Goal: Information Seeking & Learning: Check status

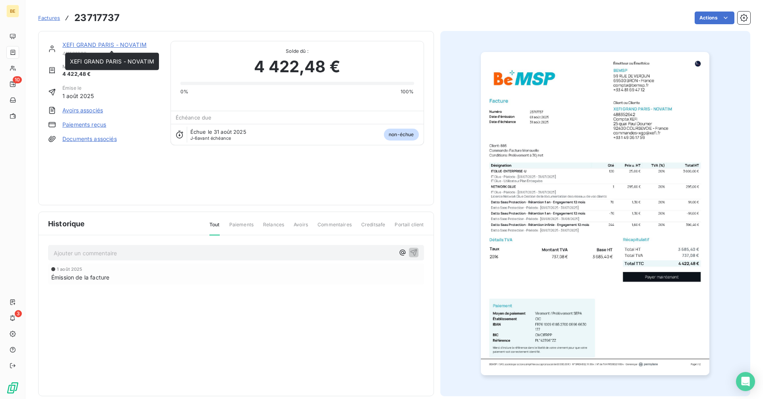
click at [100, 46] on link "XEFI GRAND PARIS - NOVATIM" at bounding box center [104, 44] width 84 height 7
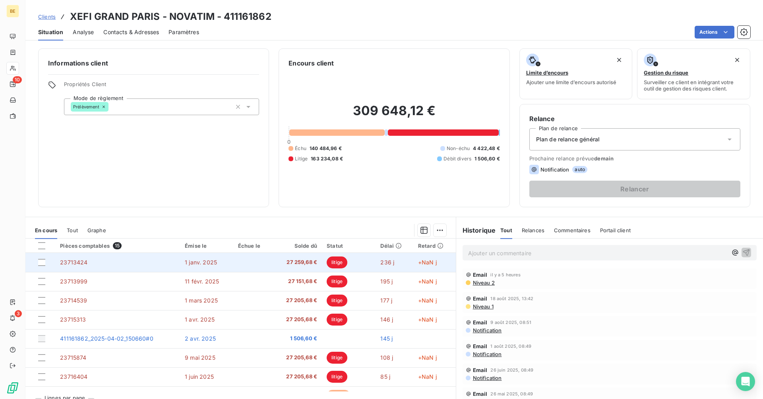
scroll to position [147, 0]
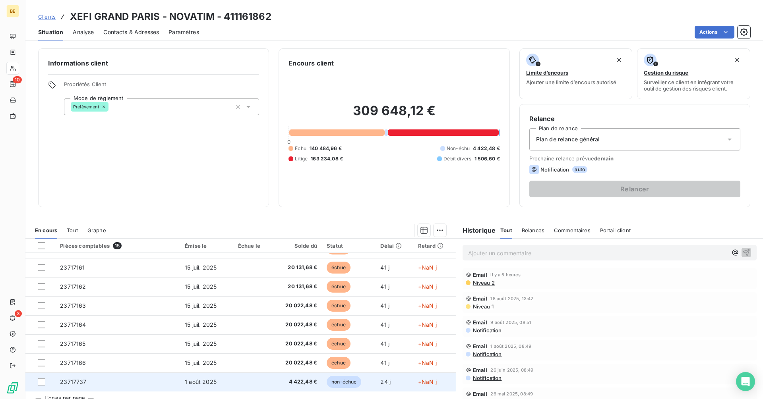
click at [236, 377] on td at bounding box center [252, 382] width 39 height 19
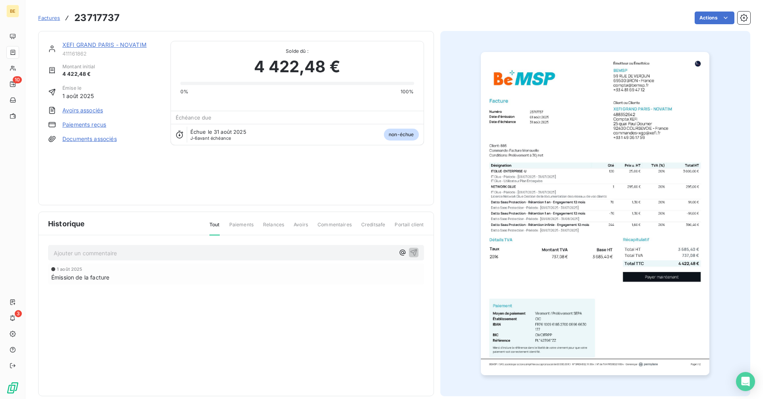
click at [109, 44] on link "XEFI GRAND PARIS - NOVATIM" at bounding box center [104, 44] width 84 height 7
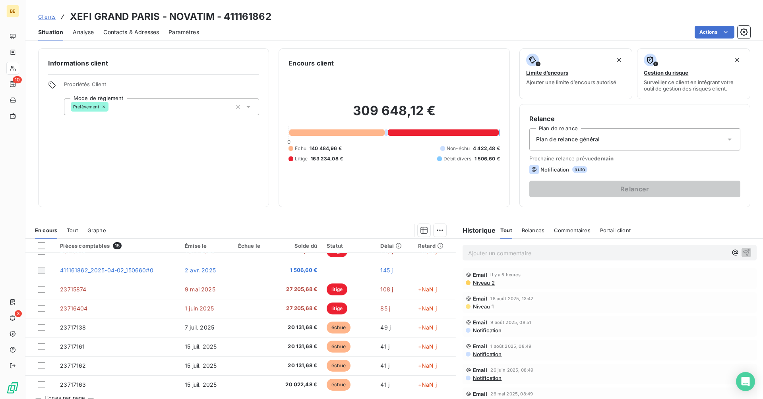
scroll to position [69, 0]
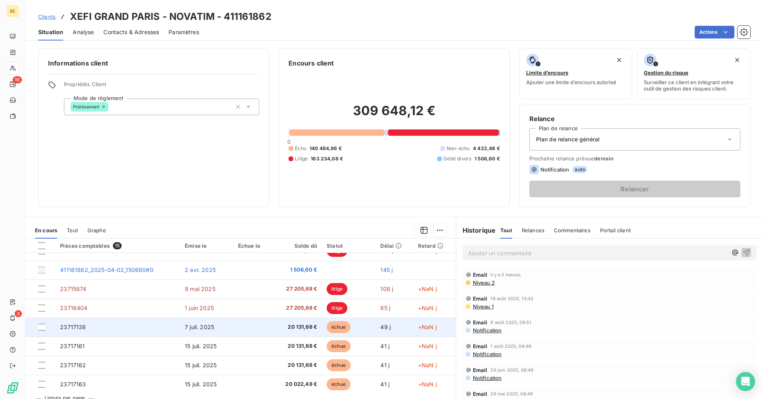
click at [128, 326] on td "23717138" at bounding box center [117, 327] width 125 height 19
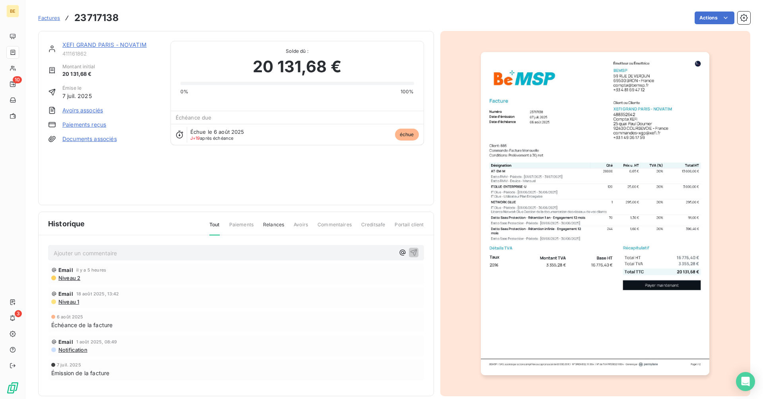
click at [134, 44] on link "XEFI GRAND PARIS - NOVATIM" at bounding box center [104, 44] width 84 height 7
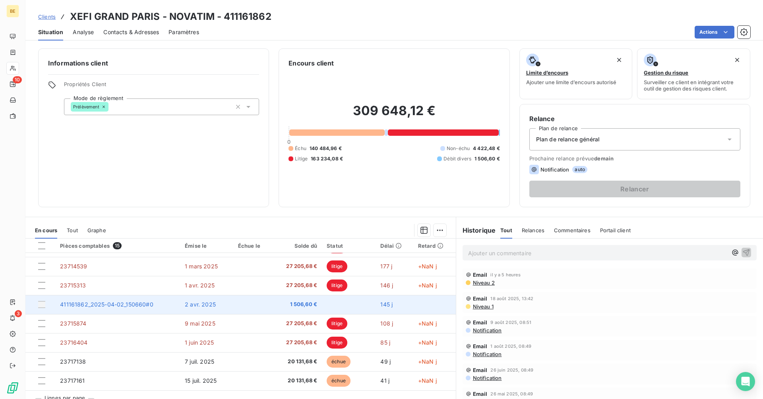
scroll to position [37, 0]
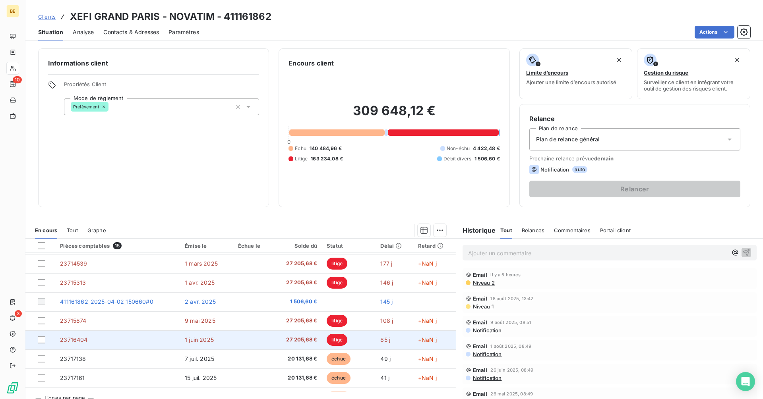
click at [216, 339] on td "1 juin 2025" at bounding box center [206, 340] width 53 height 19
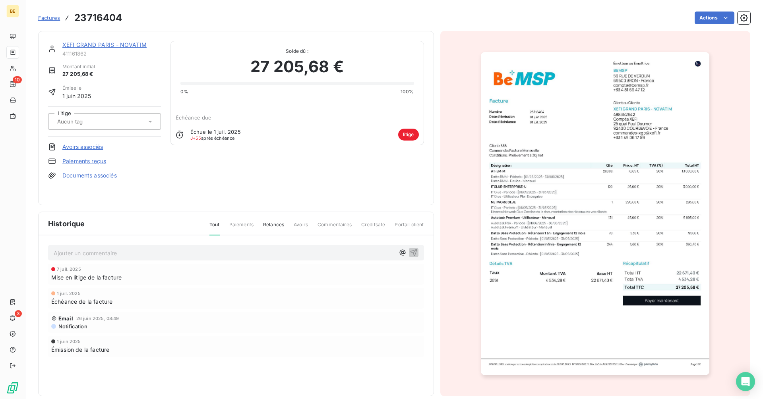
click at [118, 46] on link "XEFI GRAND PARIS - NOVATIM" at bounding box center [104, 44] width 84 height 7
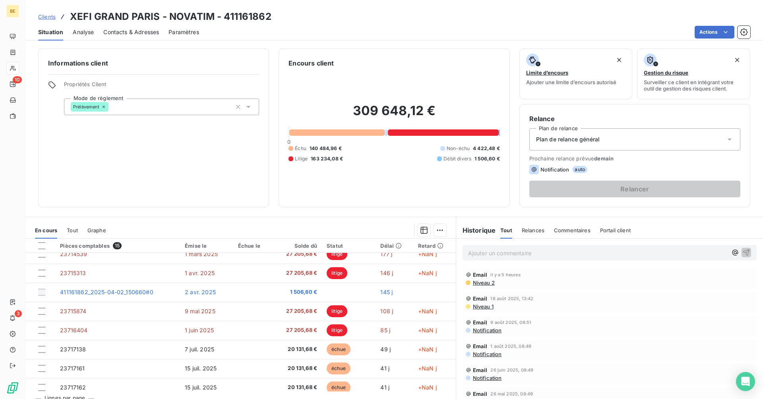
scroll to position [47, 0]
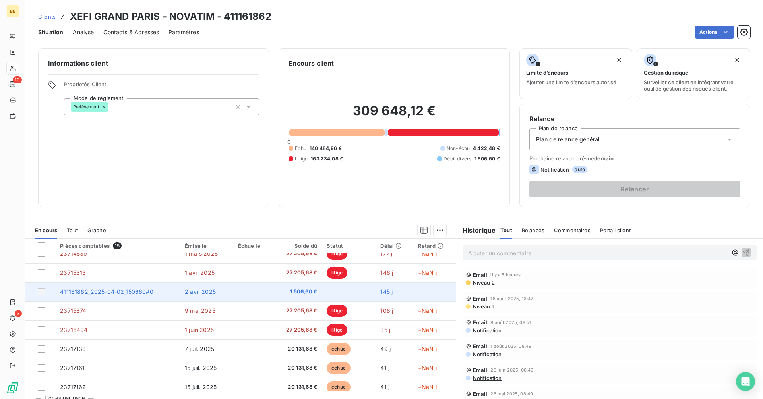
click at [120, 290] on span "411161862_2025-04-02_150660#0" at bounding box center [106, 291] width 93 height 7
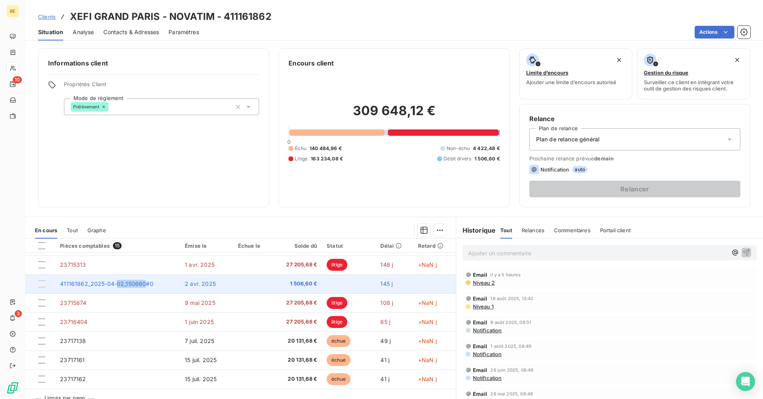
scroll to position [0, 0]
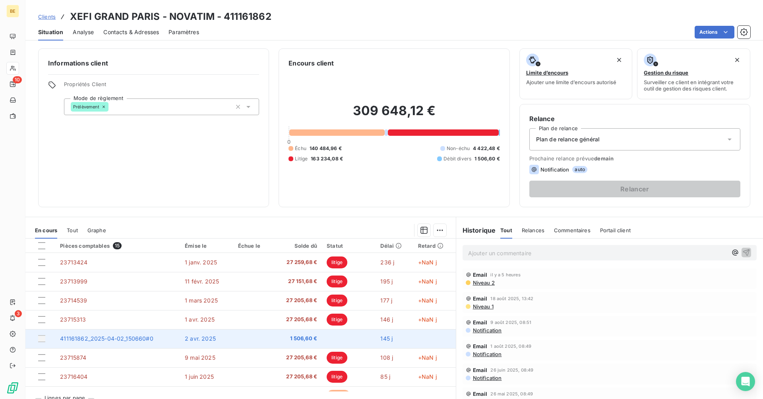
click at [291, 335] on span "1 506,60 €" at bounding box center [296, 339] width 41 height 8
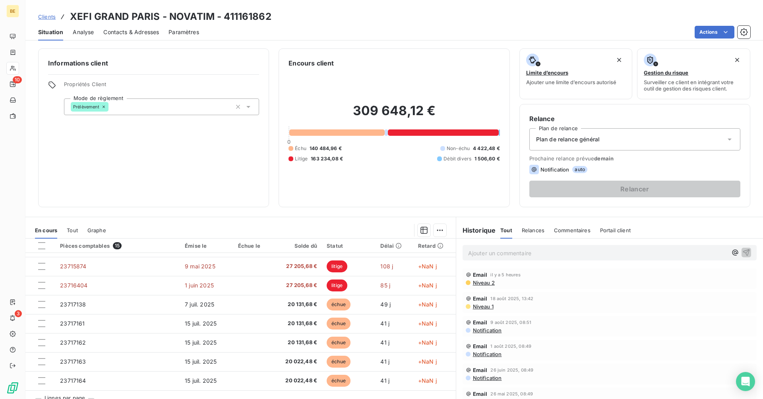
scroll to position [147, 0]
